Goal: Use online tool/utility: Utilize a website feature to perform a specific function

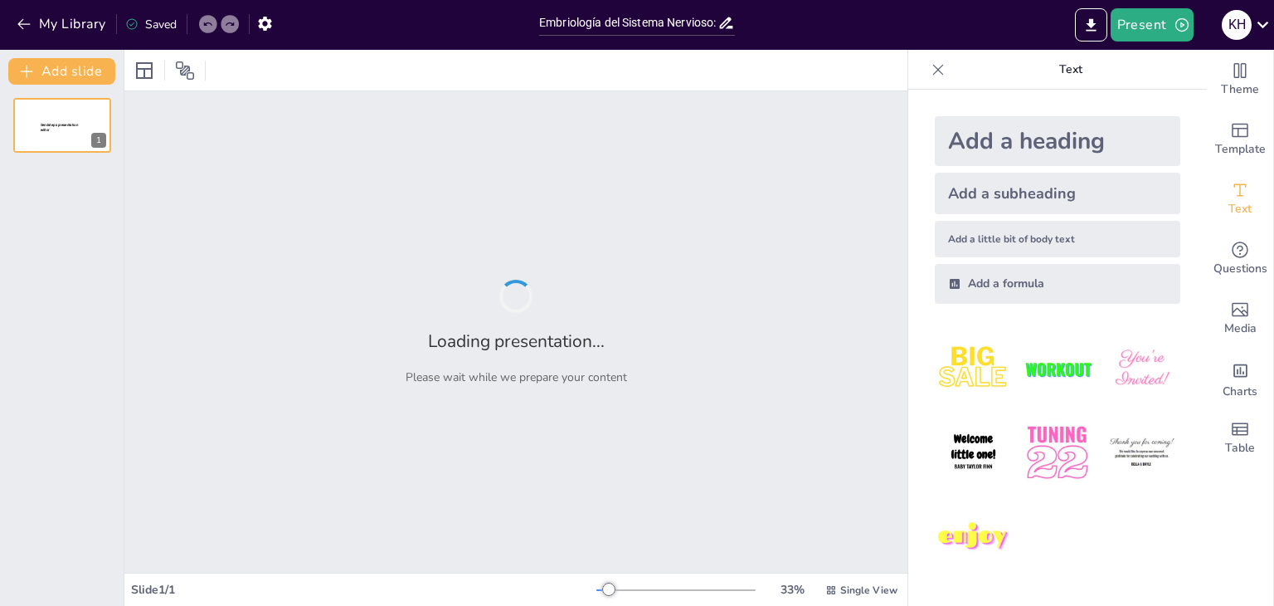
type input "Embriología del Sistema Nervioso: Proceso y Diversión a Través de Imágenes"
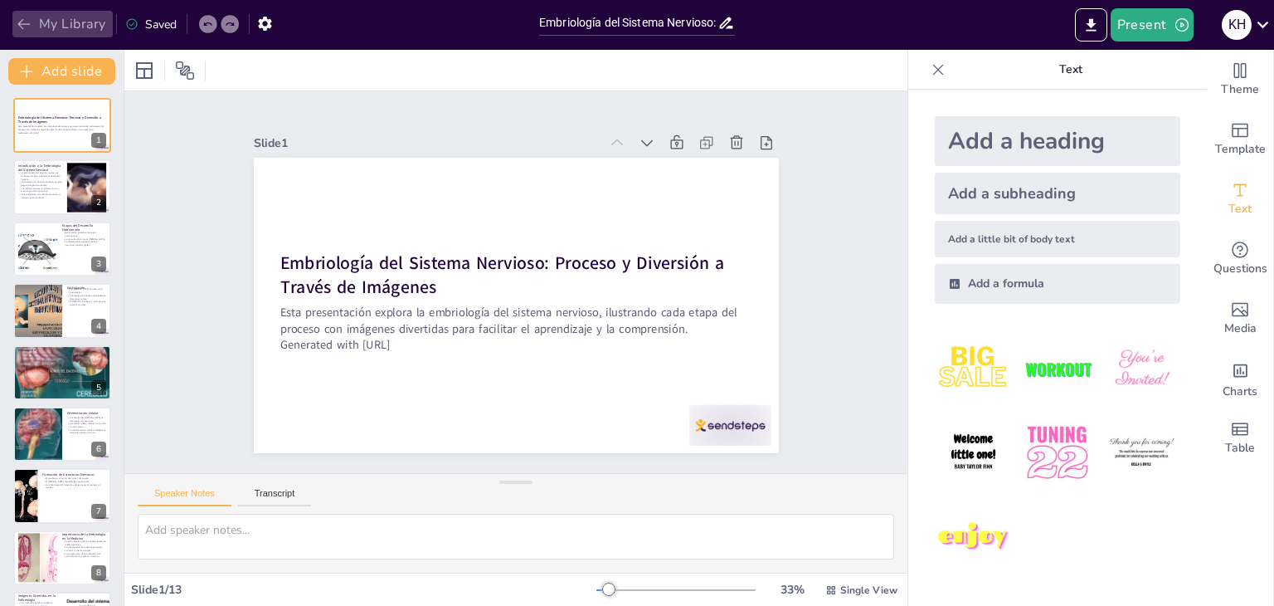
click at [20, 29] on icon "button" at bounding box center [24, 24] width 17 height 17
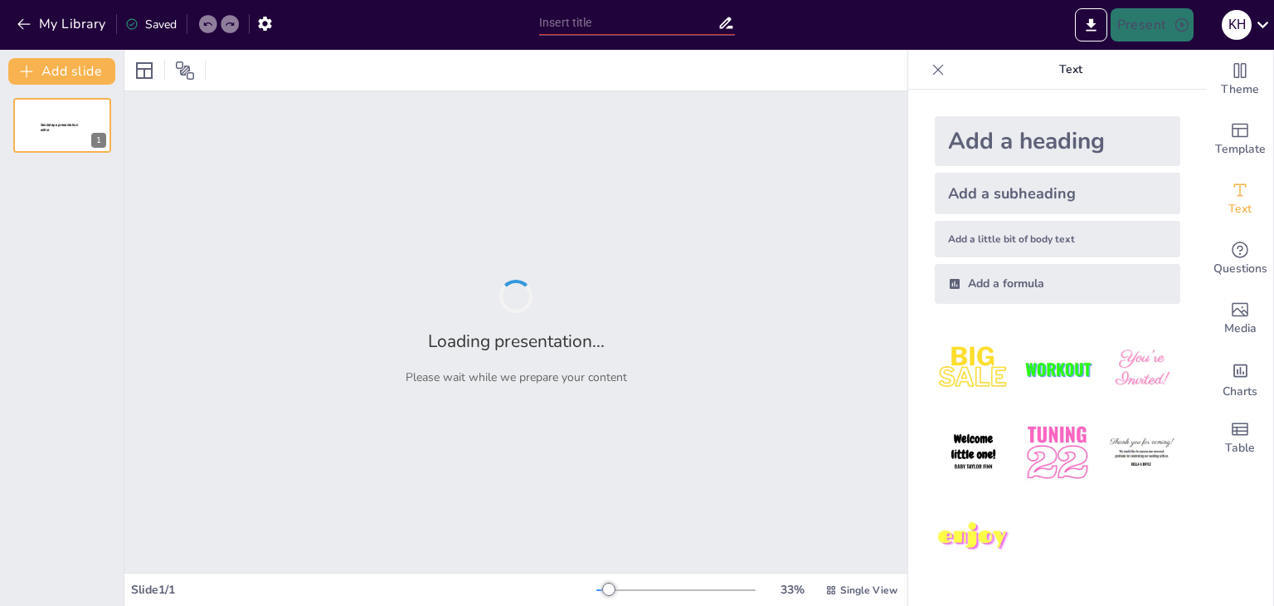
type input "New Sendsteps"
